Goal: Task Accomplishment & Management: Manage account settings

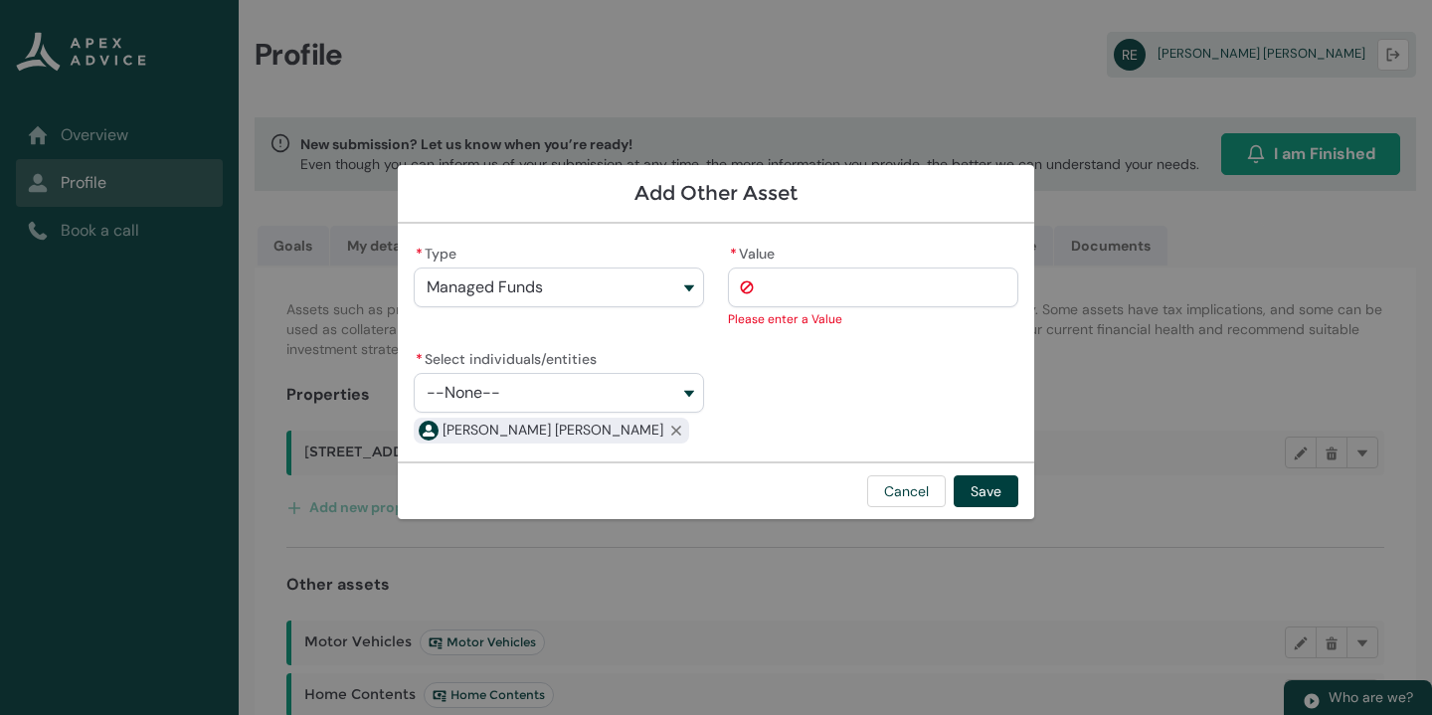
scroll to position [502, 0]
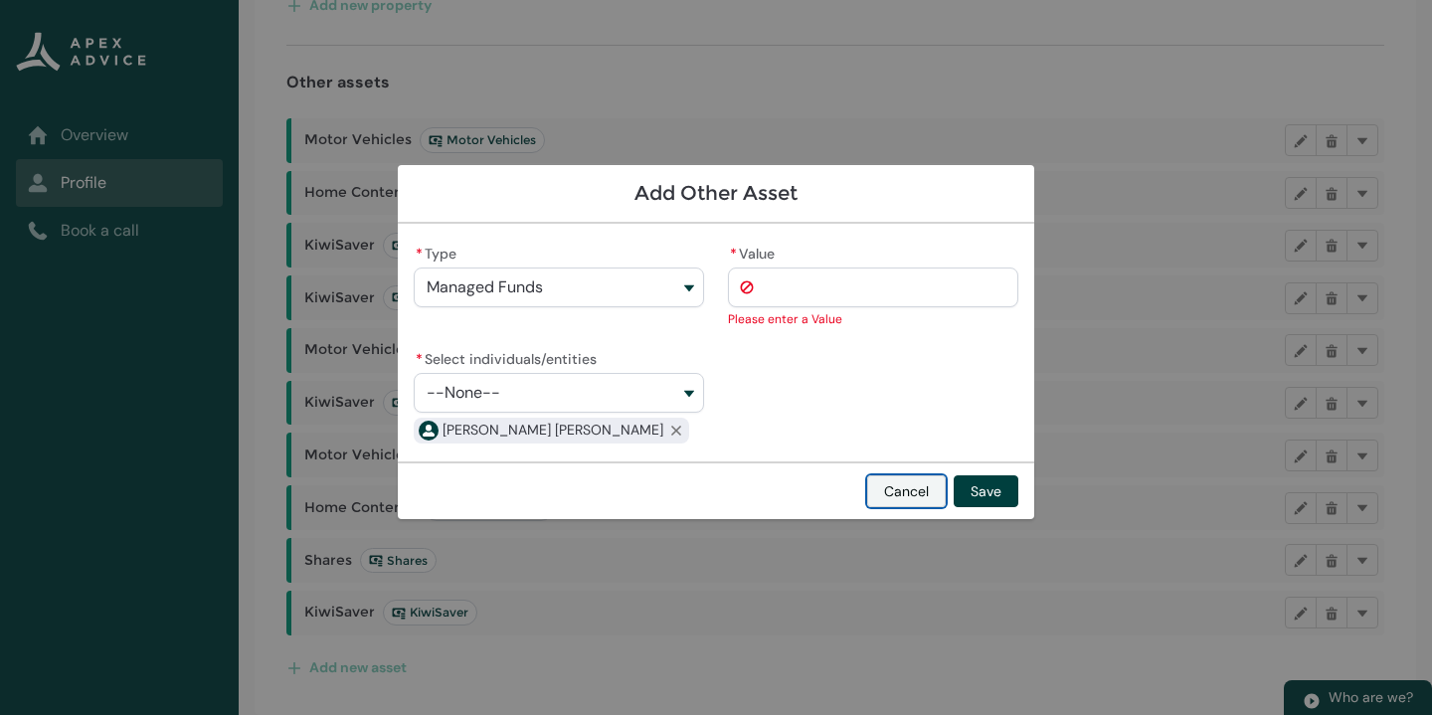
click at [908, 487] on button "Cancel" at bounding box center [906, 491] width 79 height 32
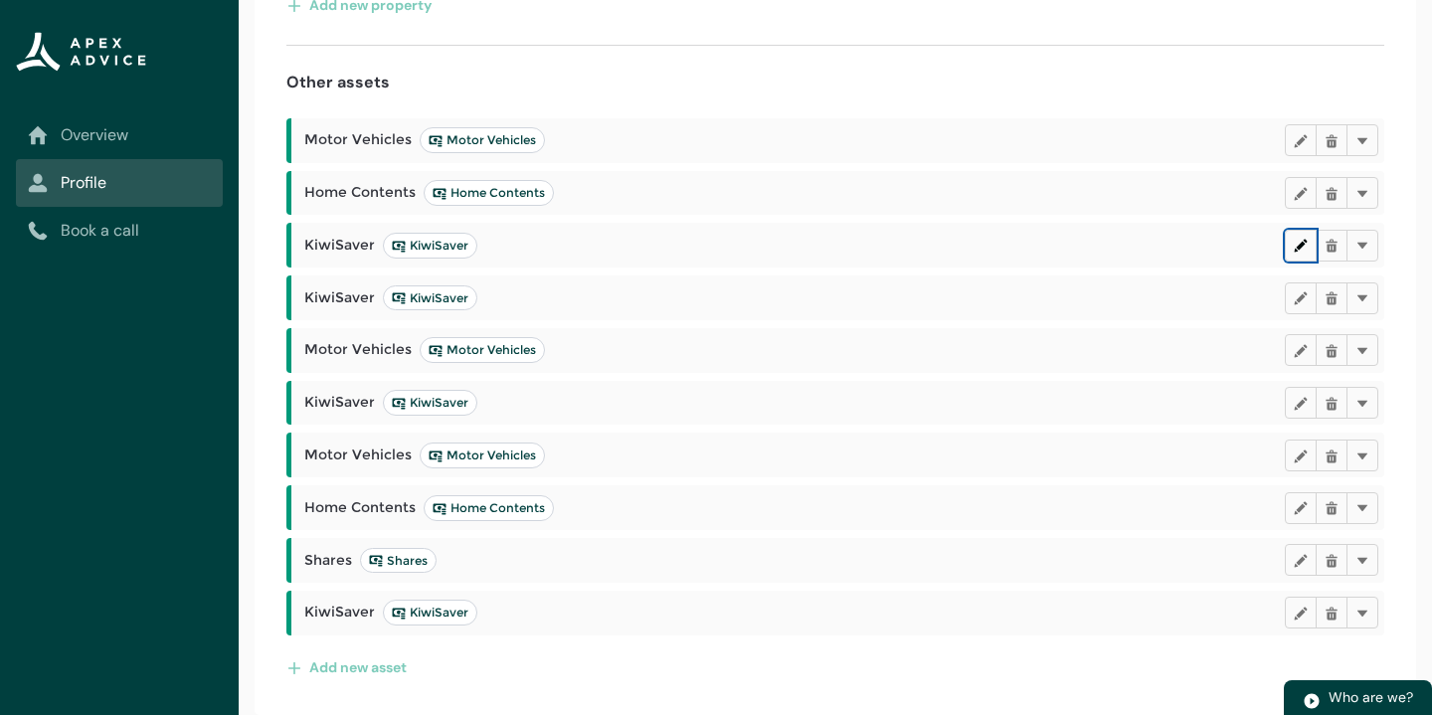
click at [1298, 239] on lightning-primitive-icon "button" at bounding box center [1301, 245] width 14 height 15
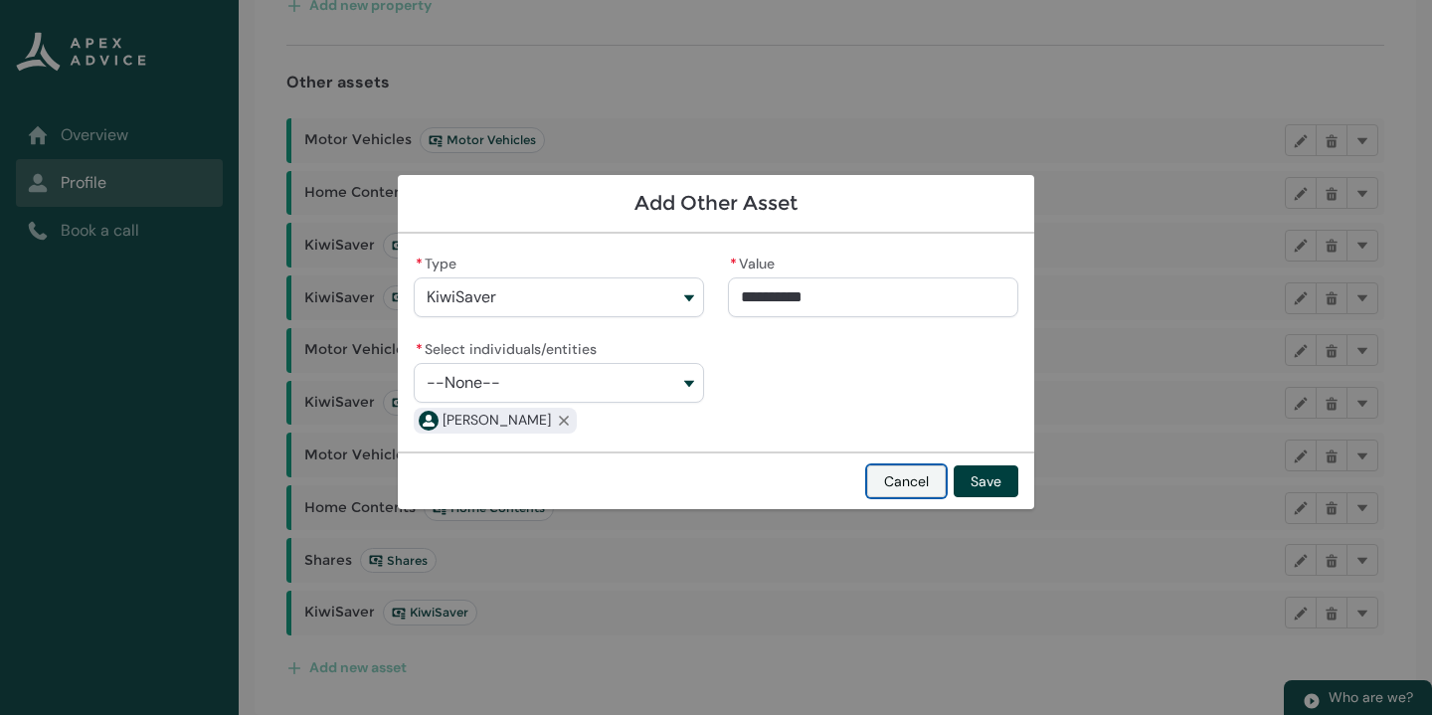
click at [933, 483] on button "Cancel" at bounding box center [906, 481] width 79 height 32
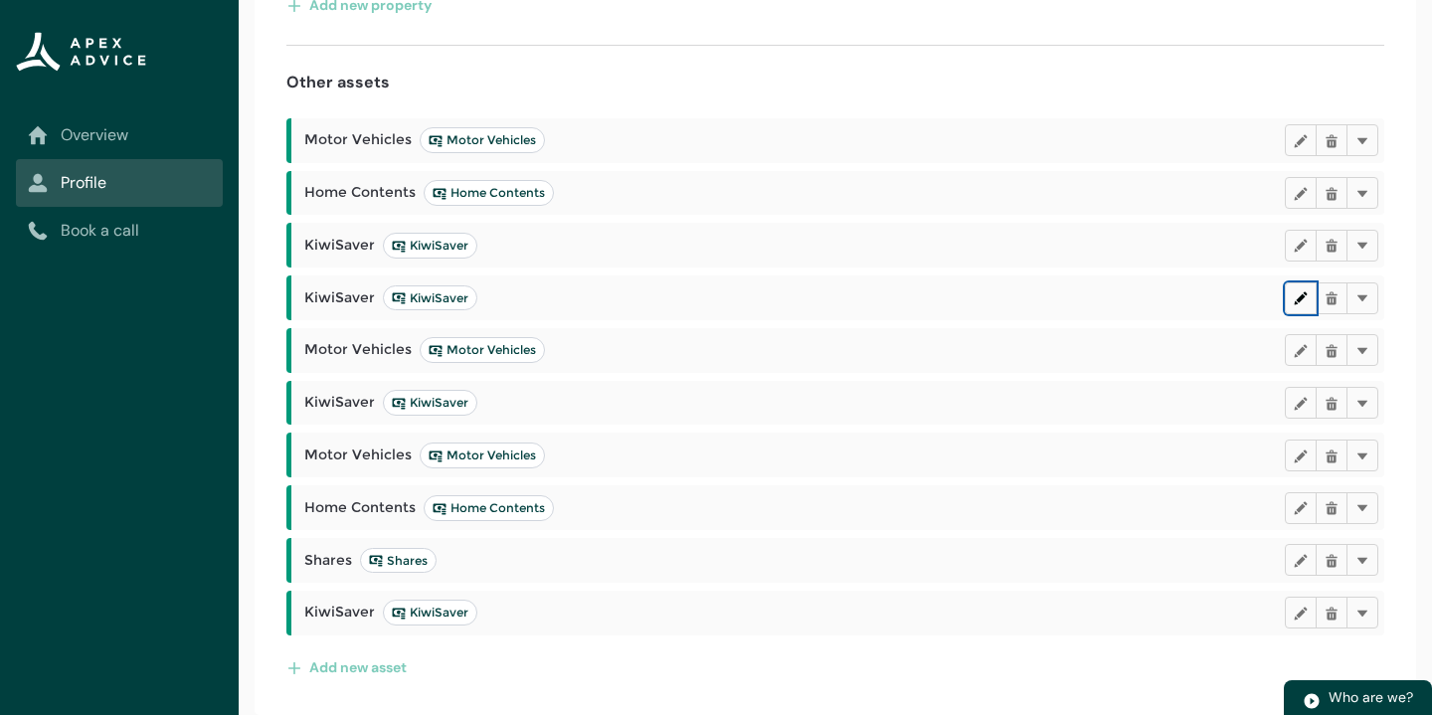
click at [1303, 302] on lightning-primitive-icon "button" at bounding box center [1301, 297] width 14 height 15
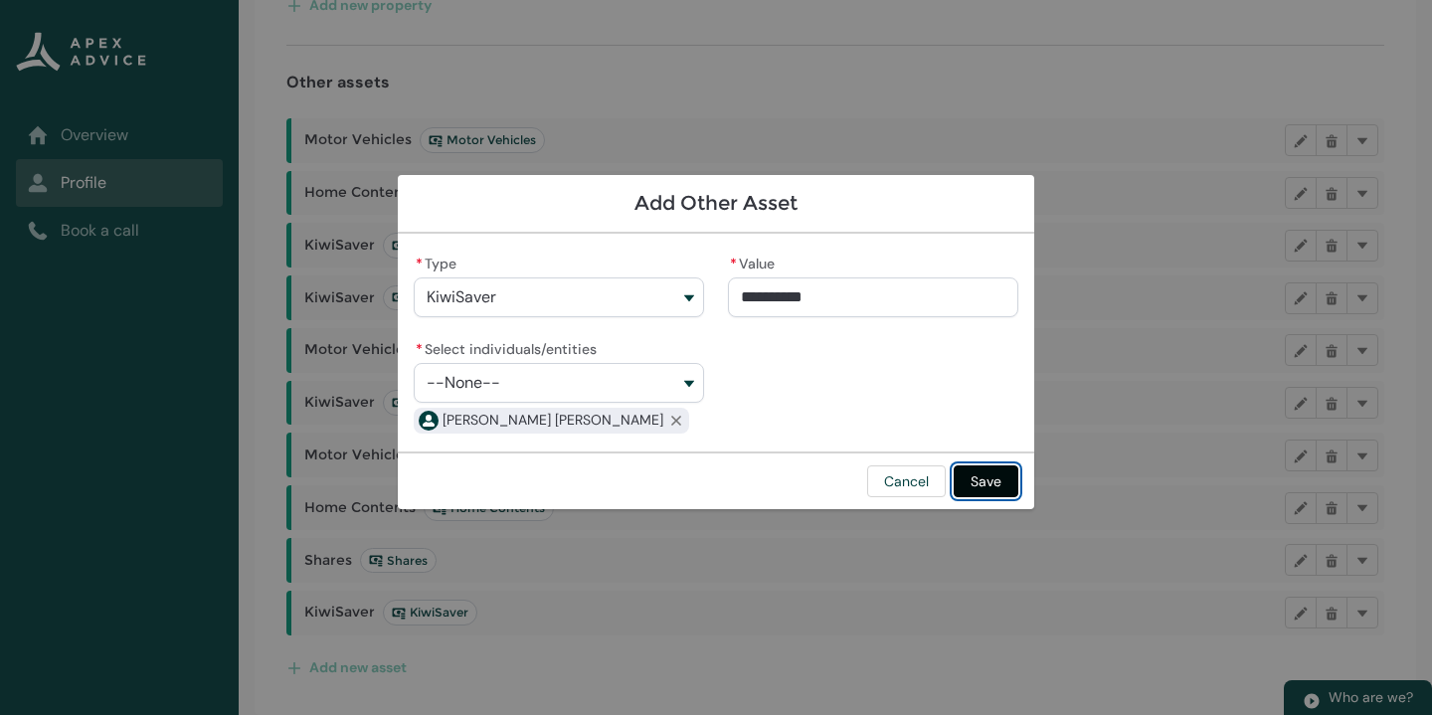
click at [975, 474] on button "Save" at bounding box center [986, 481] width 65 height 32
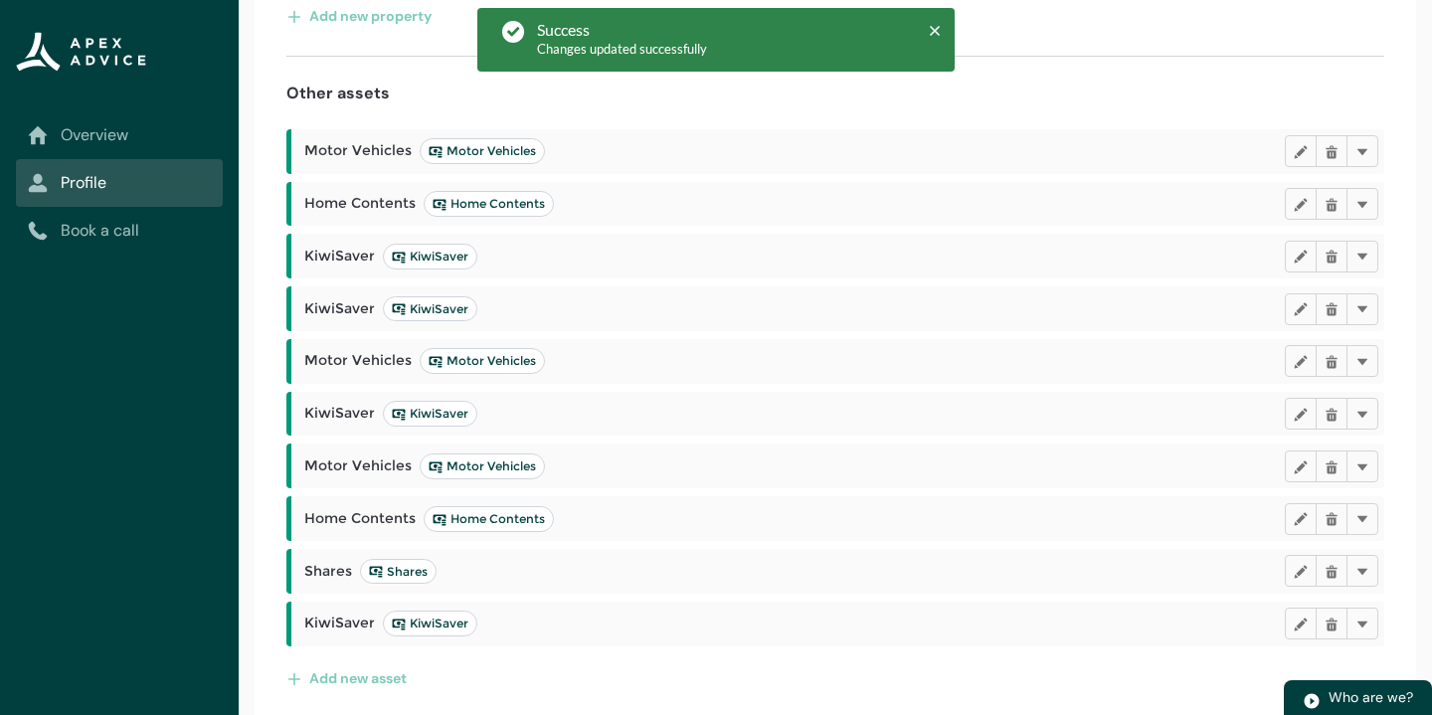
scroll to position [492, 0]
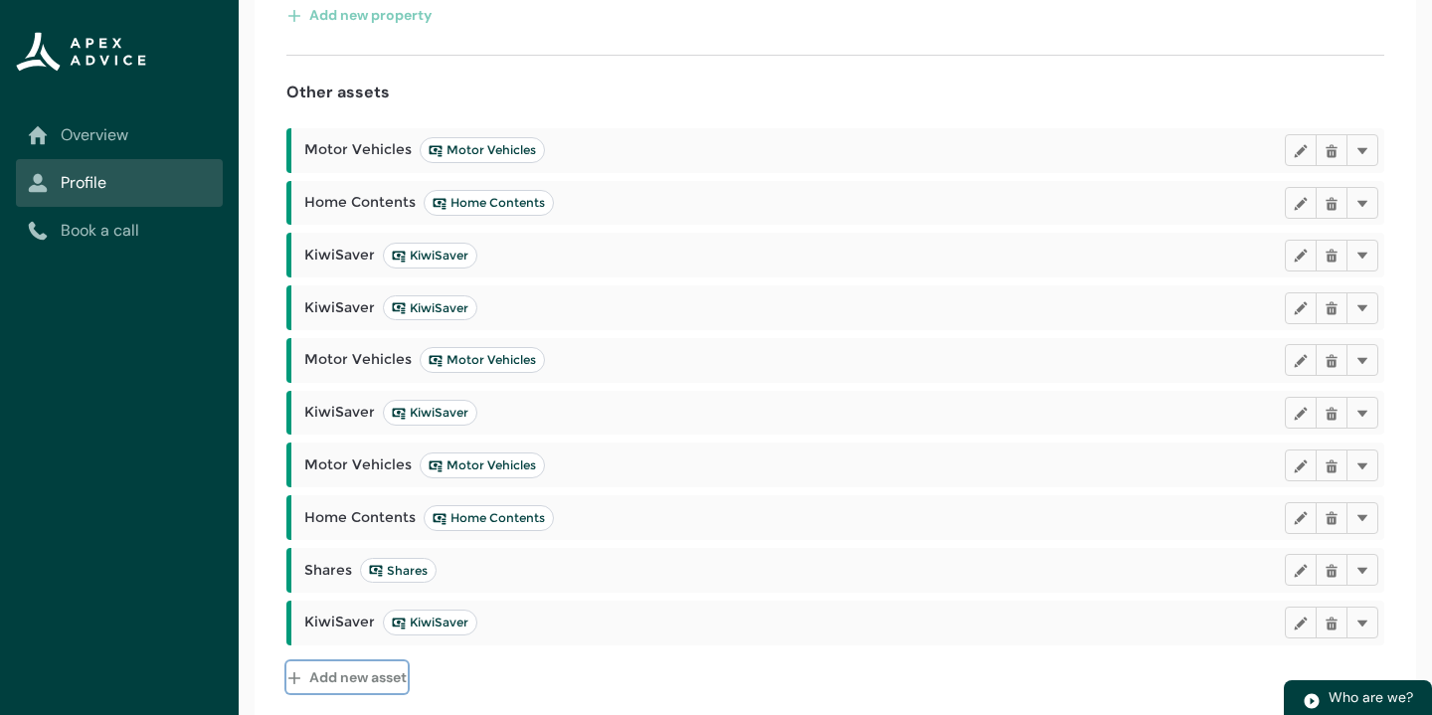
click at [360, 671] on button "Add new asset" at bounding box center [346, 677] width 121 height 32
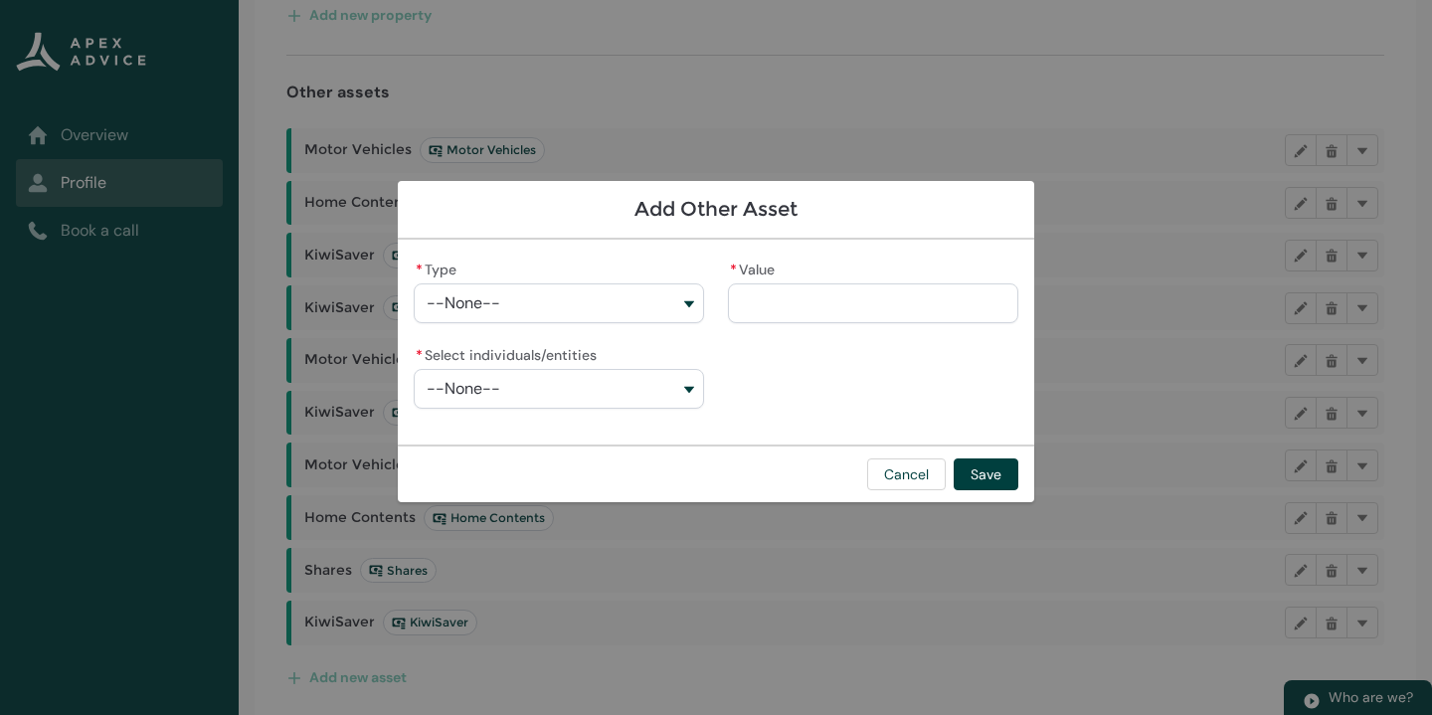
click at [637, 312] on button "--None--" at bounding box center [559, 303] width 290 height 40
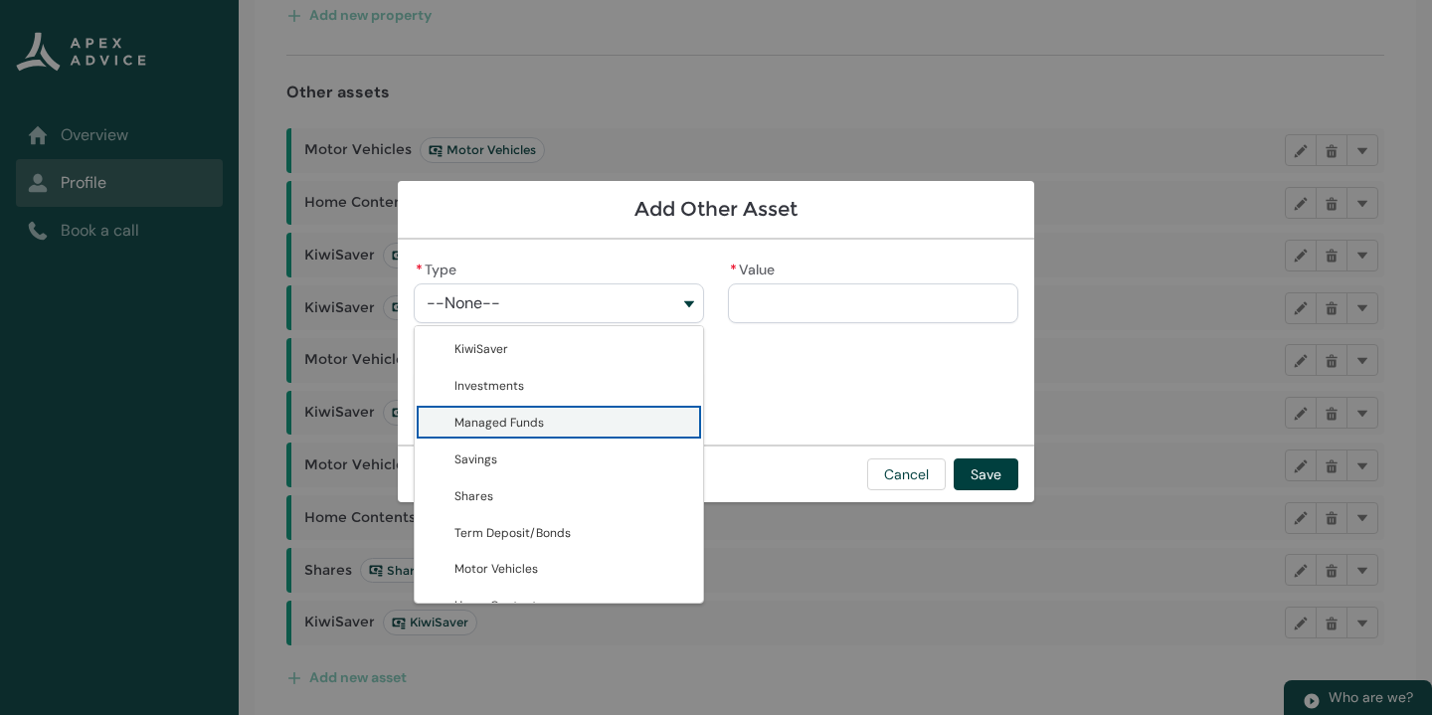
click at [556, 416] on span "Managed Funds" at bounding box center [572, 422] width 237 height 21
type lightning-combobox "Managed Funds"
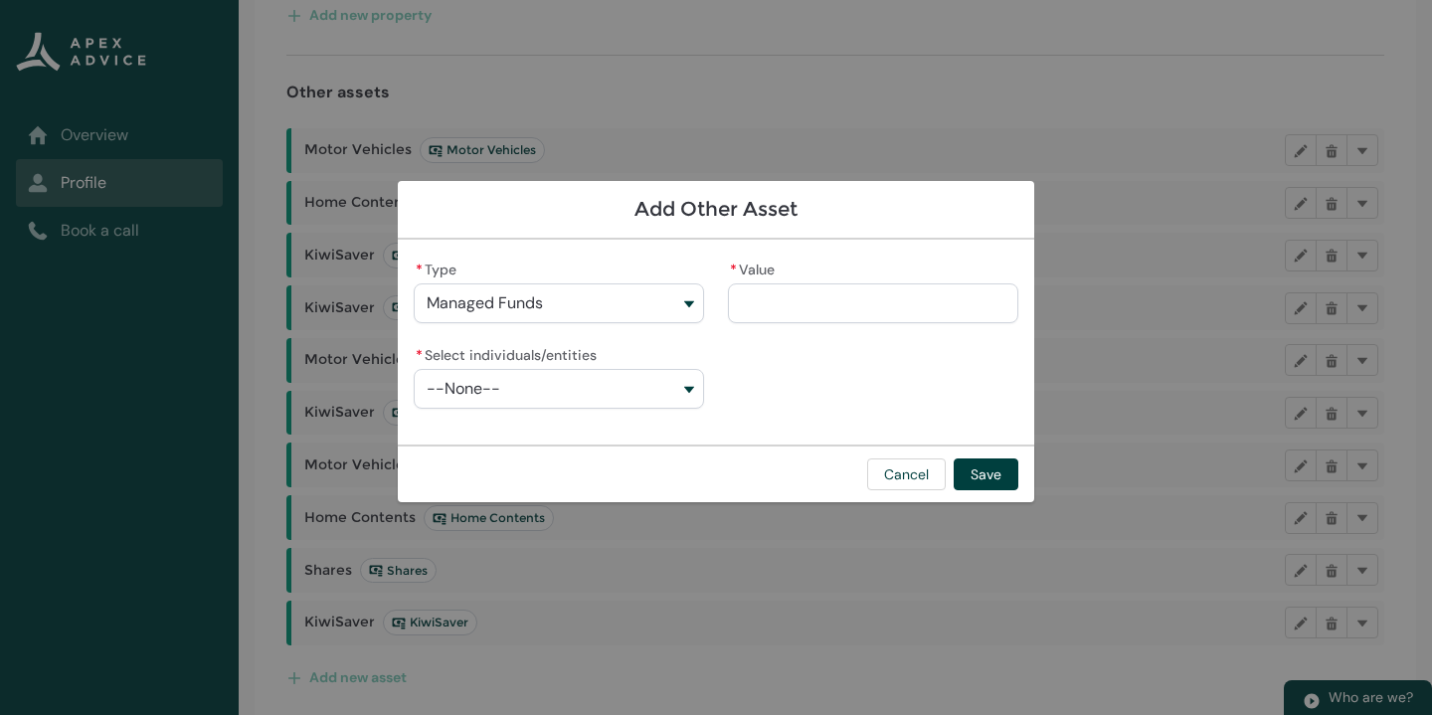
click at [768, 303] on input "* Value" at bounding box center [873, 303] width 290 height 40
type lightning-primitive-input-simple "1"
type input "*"
type lightning-primitive-input-simple "16"
type input "**"
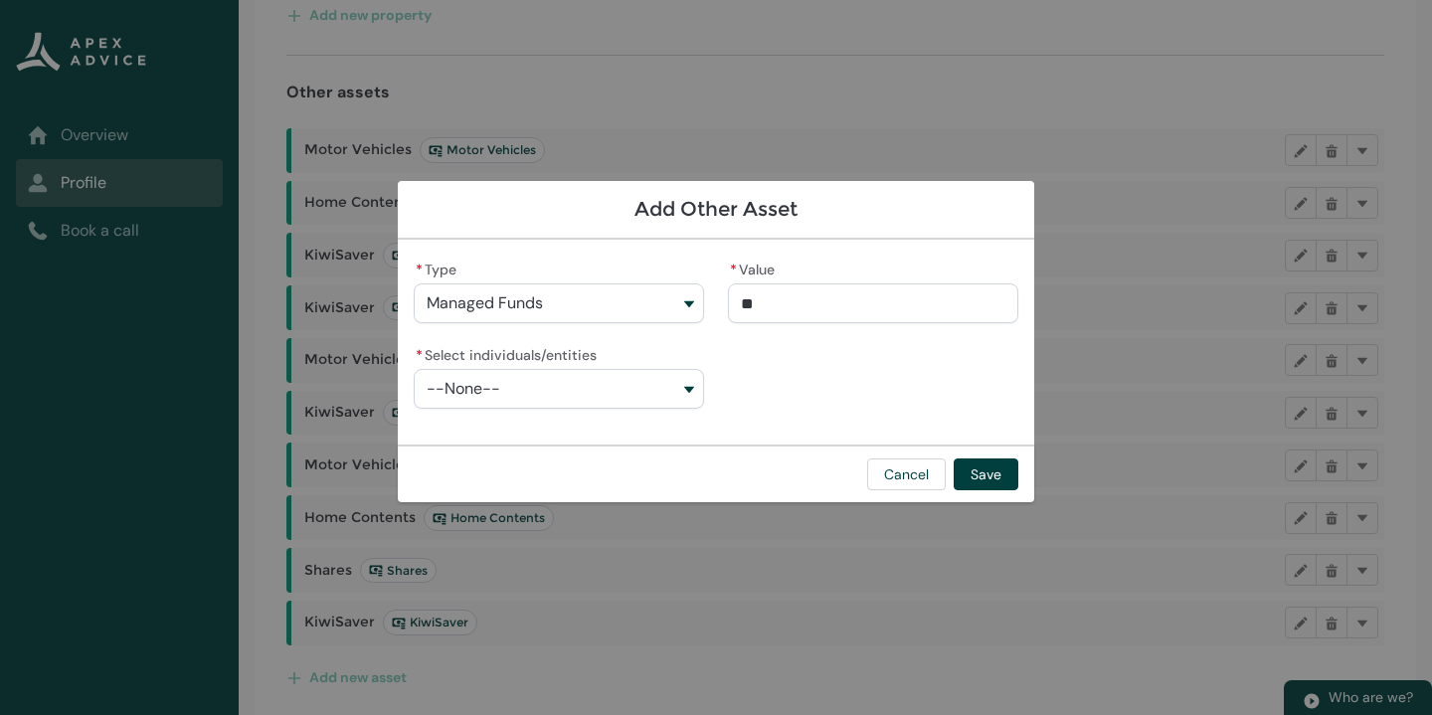
type lightning-primitive-input-simple "160"
type input "***"
type lightning-primitive-input-simple "1600"
type input "****"
type lightning-primitive-input-simple "16000"
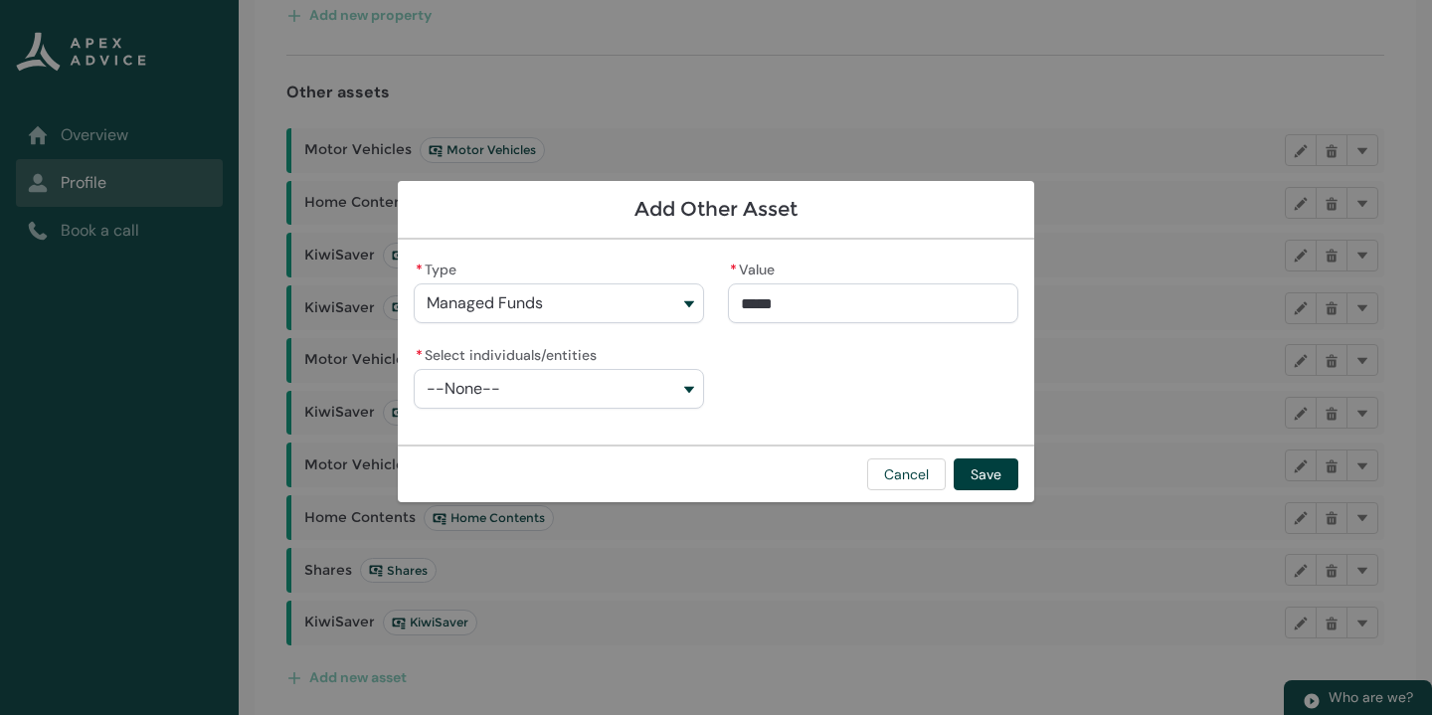
type input "**********"
click at [611, 385] on button "--None--" at bounding box center [559, 389] width 290 height 40
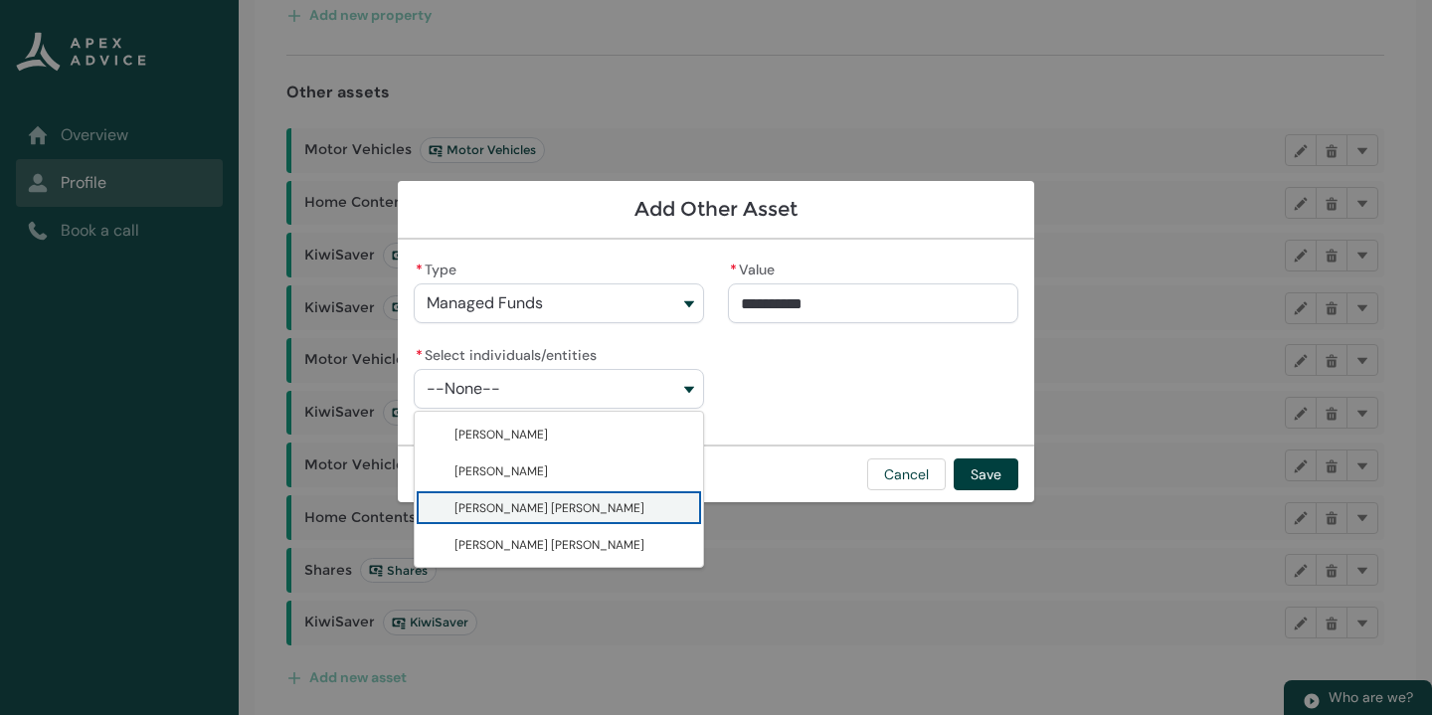
click at [533, 516] on span "[PERSON_NAME] [PERSON_NAME]" at bounding box center [549, 508] width 190 height 20
type lightning-combobox "001Q900000lQviOIAS"
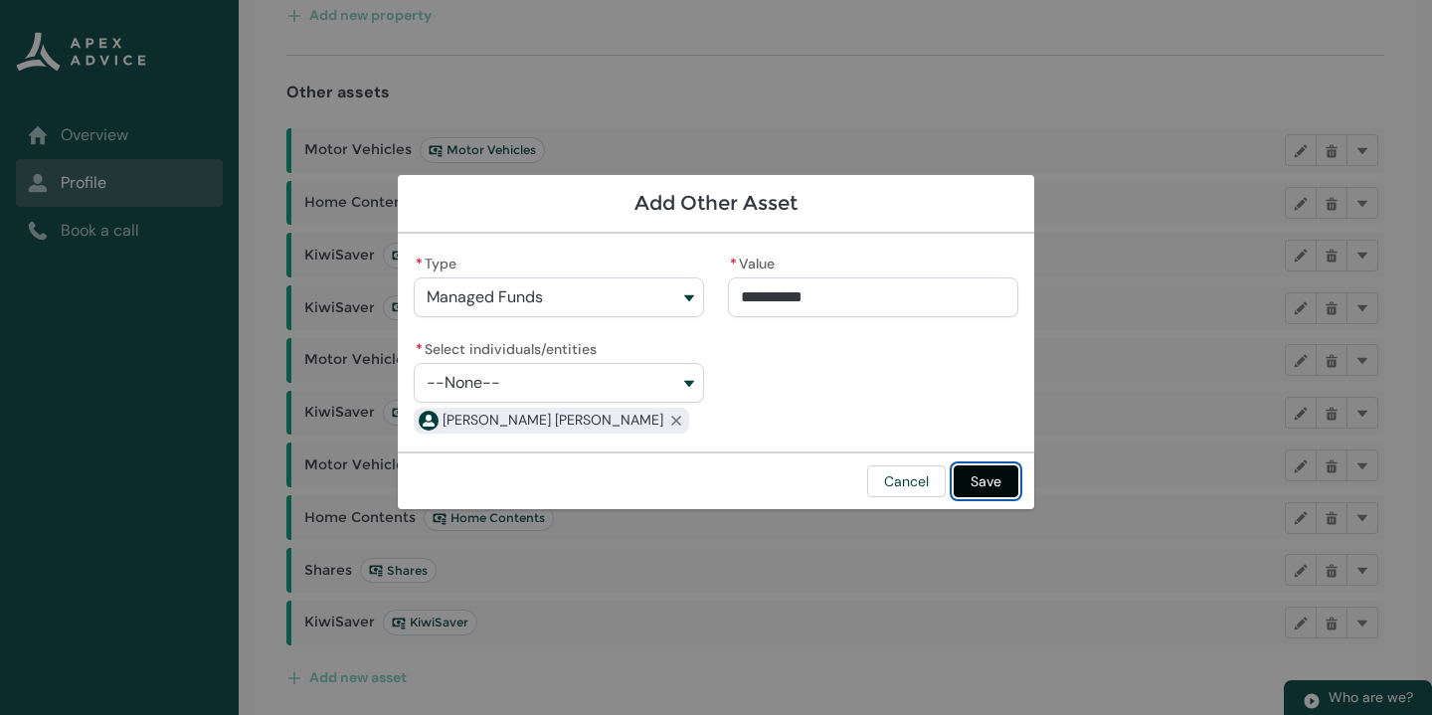
click at [996, 484] on button "Save" at bounding box center [986, 481] width 65 height 32
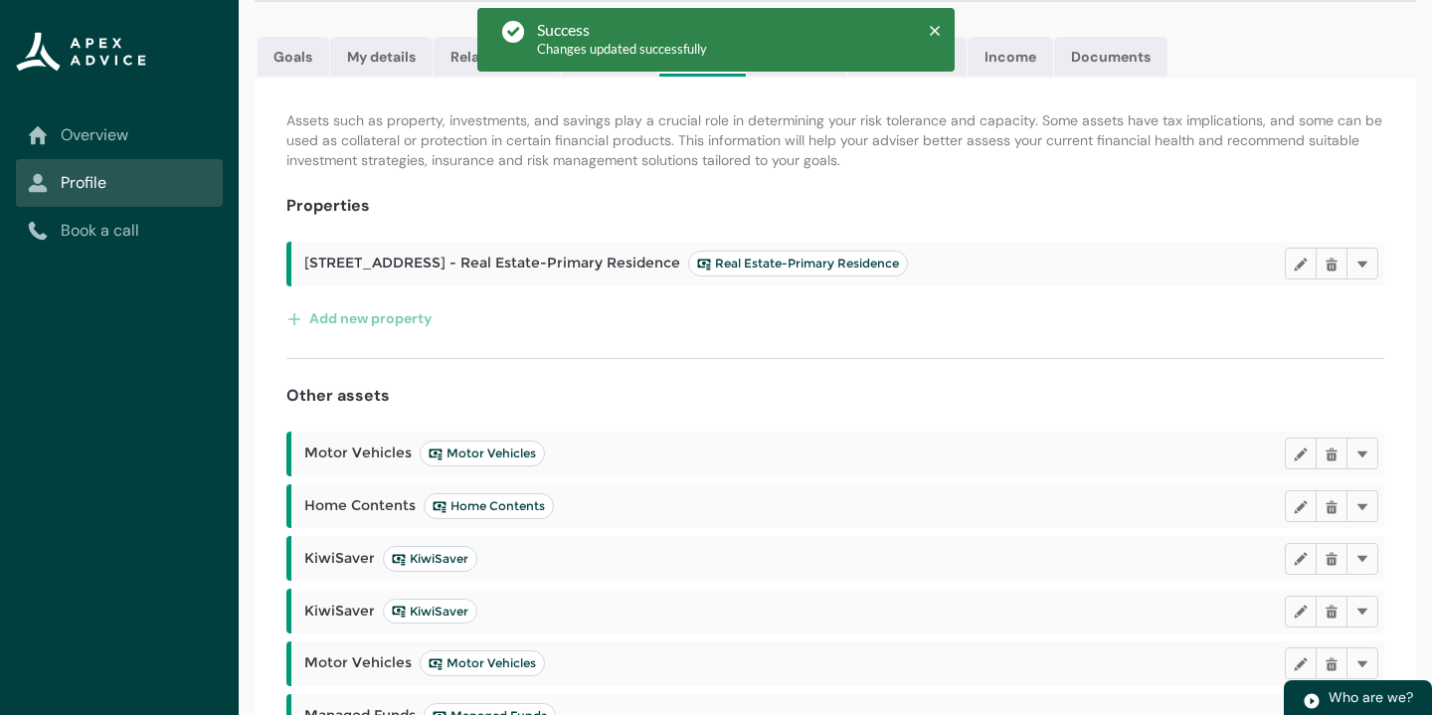
scroll to position [0, 0]
